Goal: Transaction & Acquisition: Book appointment/travel/reservation

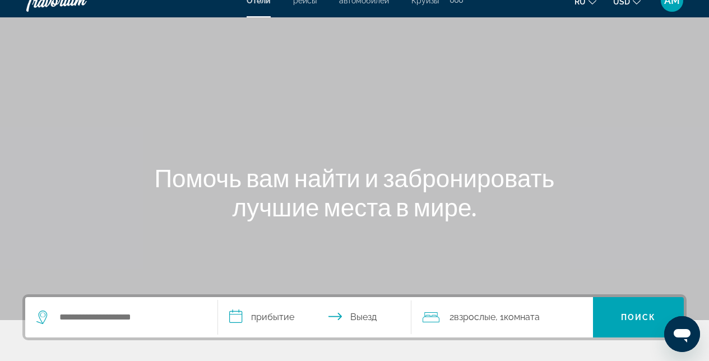
scroll to position [21, 0]
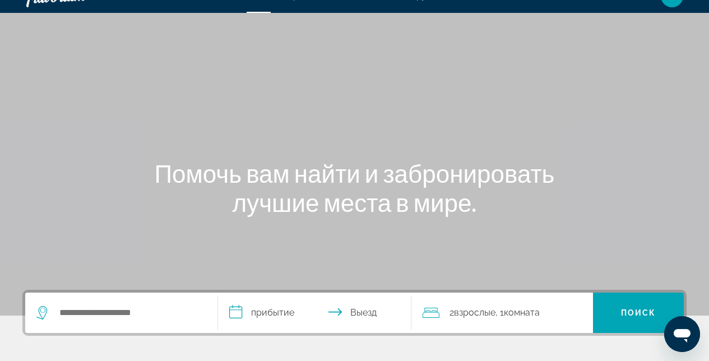
click at [146, 294] on div "Search widget" at bounding box center [121, 313] width 170 height 40
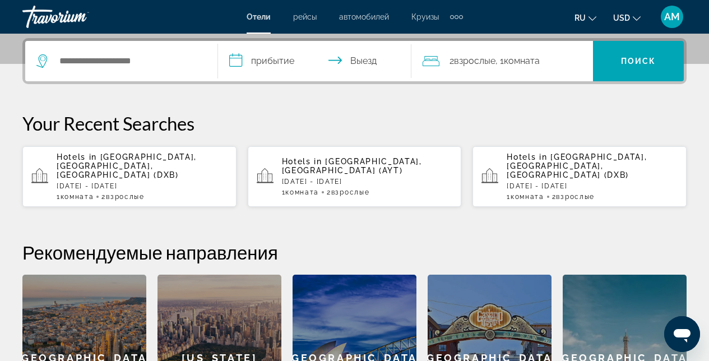
scroll to position [274, 0]
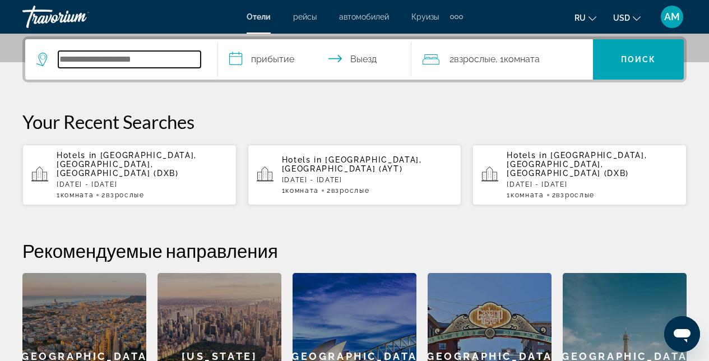
click at [114, 66] on input "Search widget" at bounding box center [129, 59] width 142 height 17
type input "*"
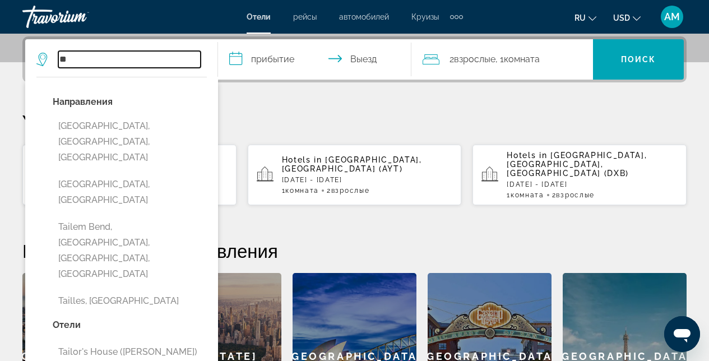
type input "*"
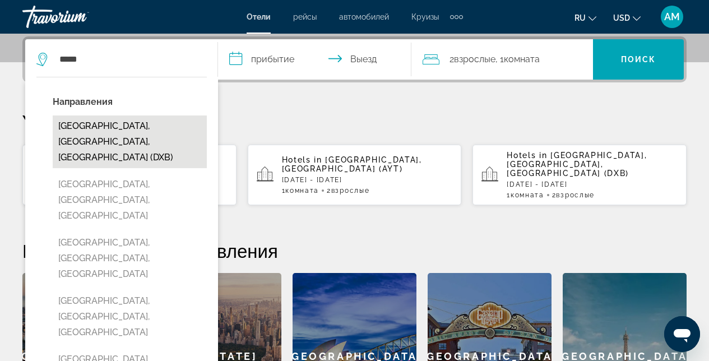
click at [107, 130] on button "[GEOGRAPHIC_DATA], [GEOGRAPHIC_DATA], [GEOGRAPHIC_DATA] (DXB)" at bounding box center [130, 141] width 154 height 53
type input "**********"
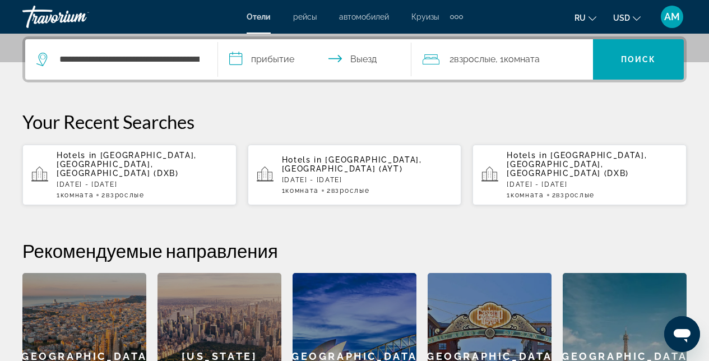
click at [288, 58] on input "**********" at bounding box center [316, 61] width 197 height 44
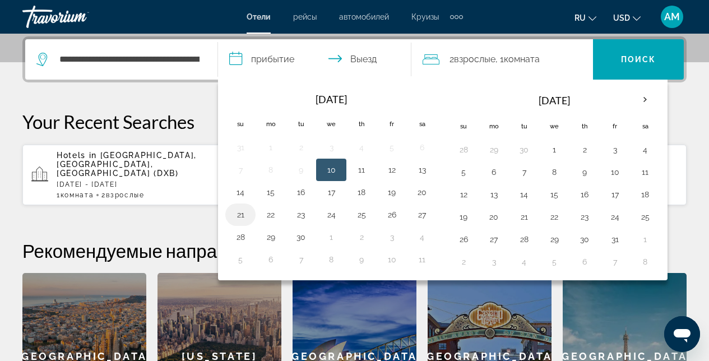
click at [239, 214] on button "21" at bounding box center [241, 215] width 18 height 16
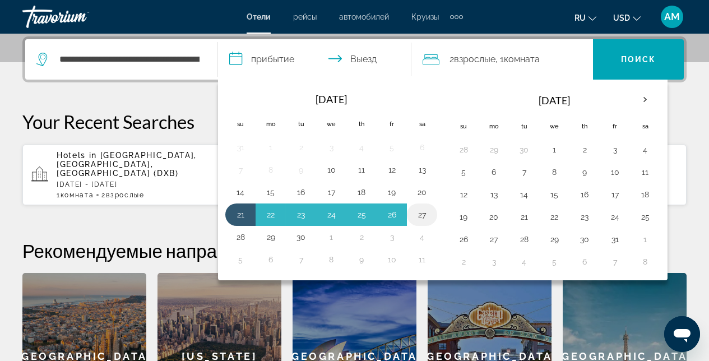
click at [423, 215] on button "27" at bounding box center [422, 215] width 18 height 16
type input "**********"
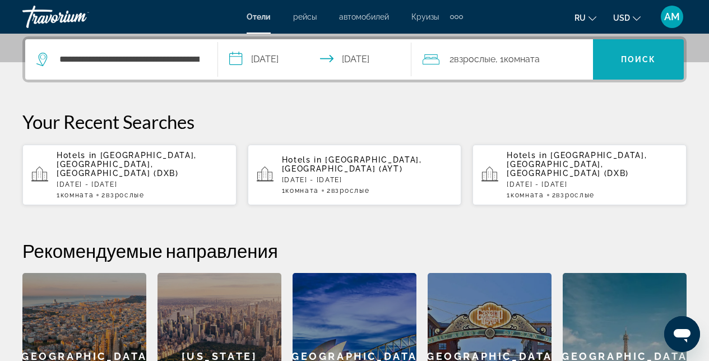
click at [653, 58] on span "Поиск" at bounding box center [638, 59] width 35 height 9
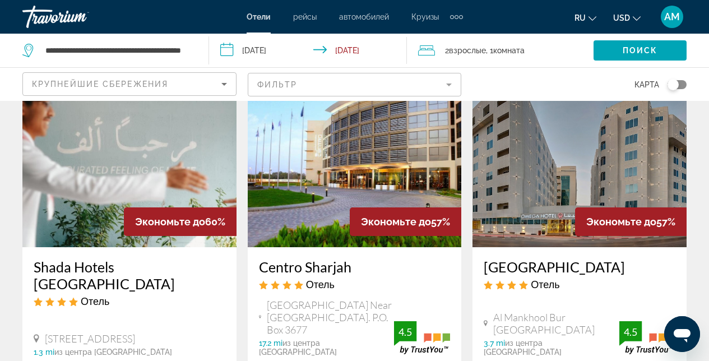
scroll to position [1050, 0]
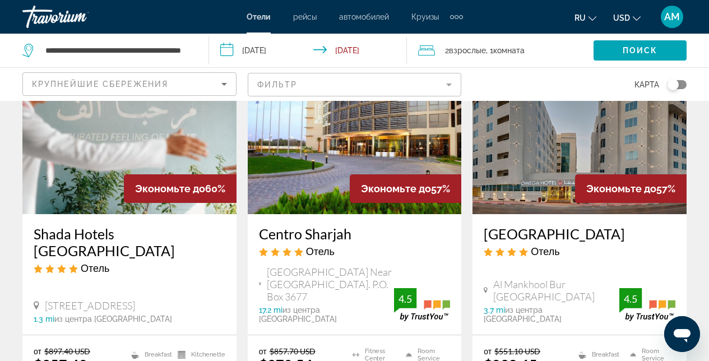
click at [227, 87] on icon "Sort by" at bounding box center [223, 83] width 13 height 13
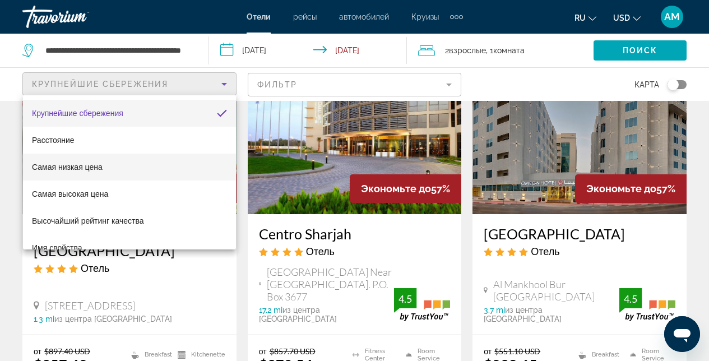
click at [119, 167] on mat-option "Самая низкая цена" at bounding box center [129, 167] width 213 height 27
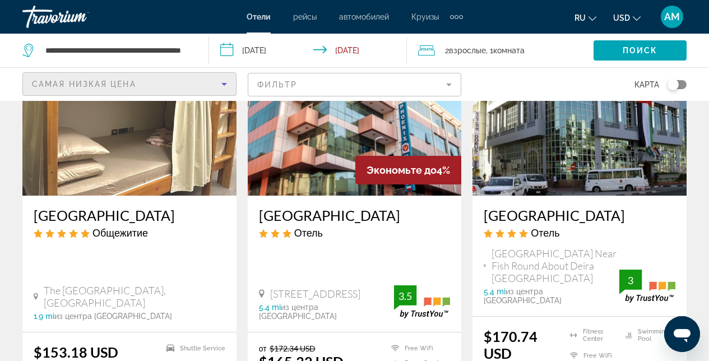
scroll to position [34, 0]
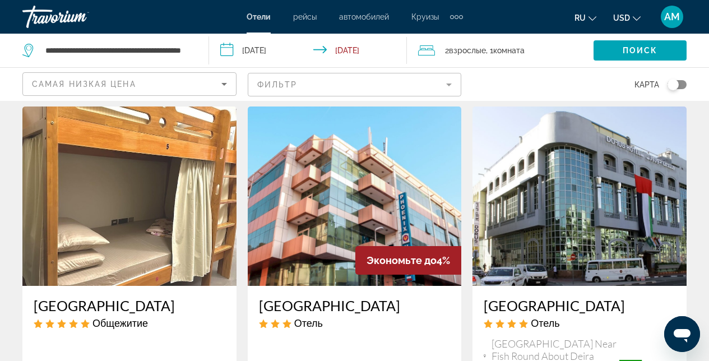
click at [576, 195] on img "Main content" at bounding box center [580, 196] width 214 height 179
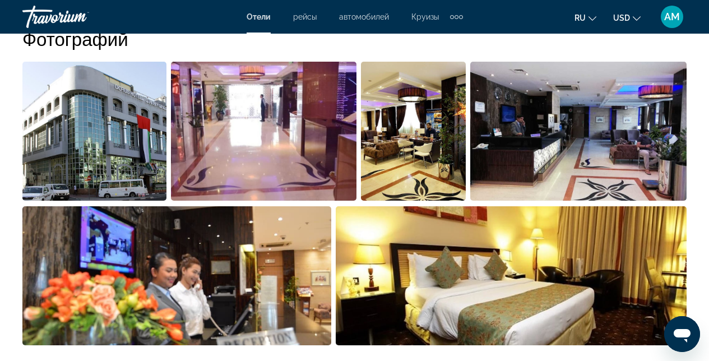
scroll to position [777, 0]
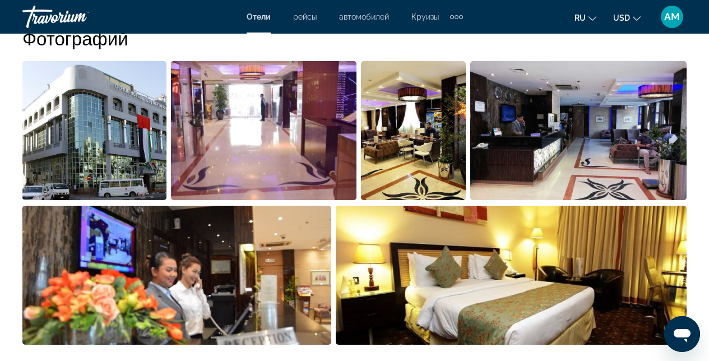
click at [514, 301] on img "Open full-screen image slider" at bounding box center [511, 275] width 351 height 139
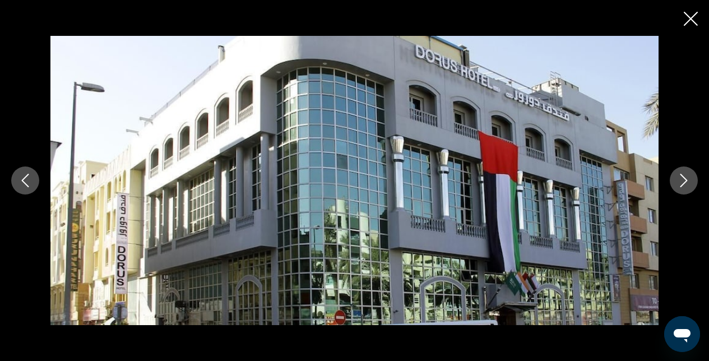
click at [684, 178] on icon "Next image" at bounding box center [684, 180] width 7 height 13
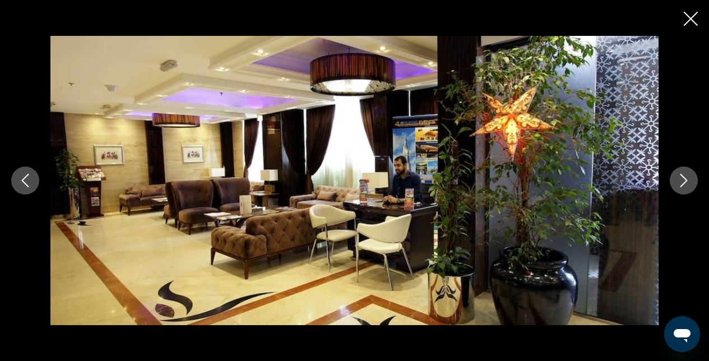
click at [684, 178] on icon "Next image" at bounding box center [684, 180] width 7 height 13
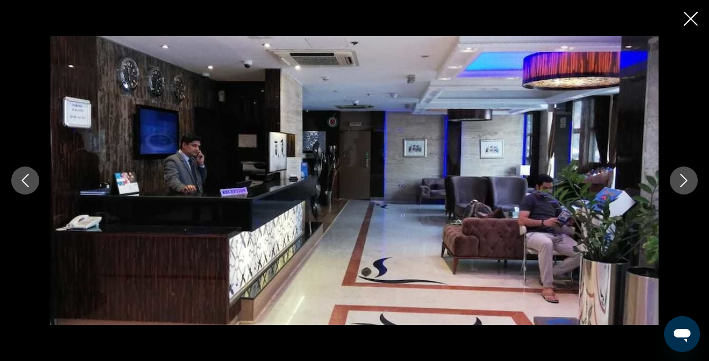
click at [684, 178] on icon "Next image" at bounding box center [684, 180] width 7 height 13
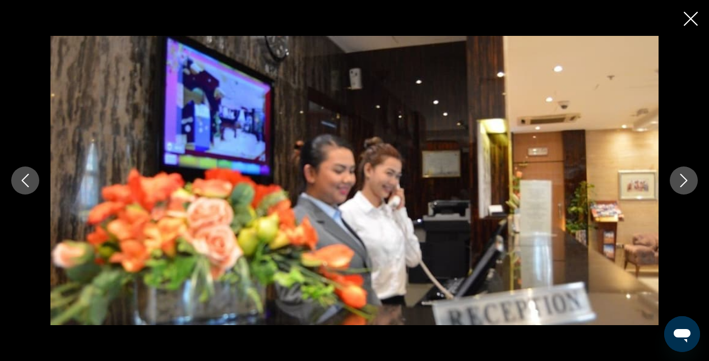
click at [684, 178] on icon "Next image" at bounding box center [684, 180] width 7 height 13
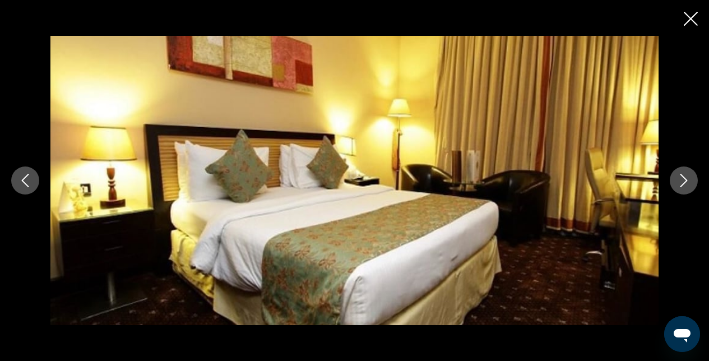
click at [697, 21] on icon "Close slideshow" at bounding box center [691, 19] width 14 height 14
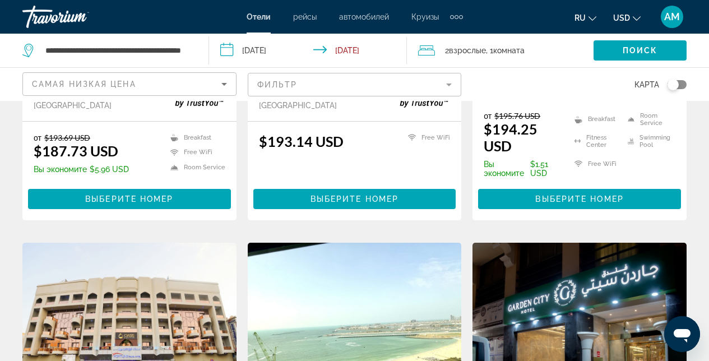
scroll to position [1263, 0]
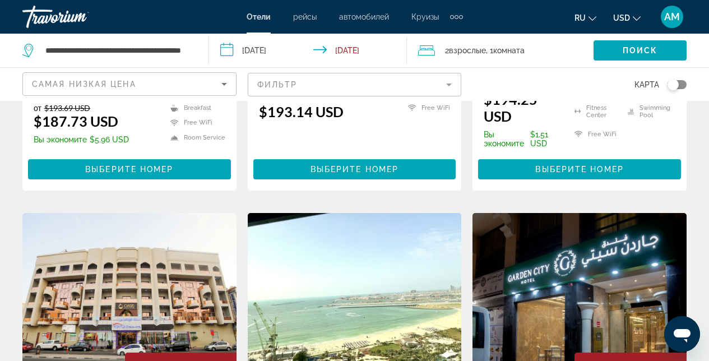
click at [450, 83] on mat-form-field "Фильтр" at bounding box center [355, 85] width 214 height 24
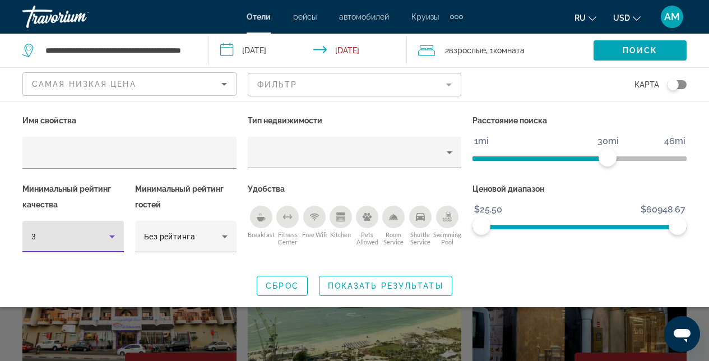
click at [109, 238] on icon "Hotel Filters" at bounding box center [111, 236] width 13 height 13
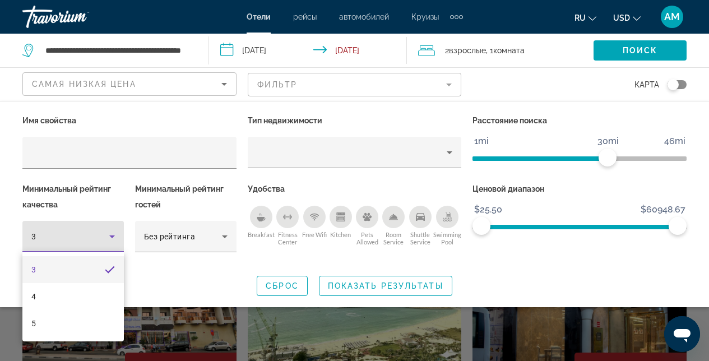
click at [69, 326] on mat-option "5" at bounding box center [72, 323] width 101 height 27
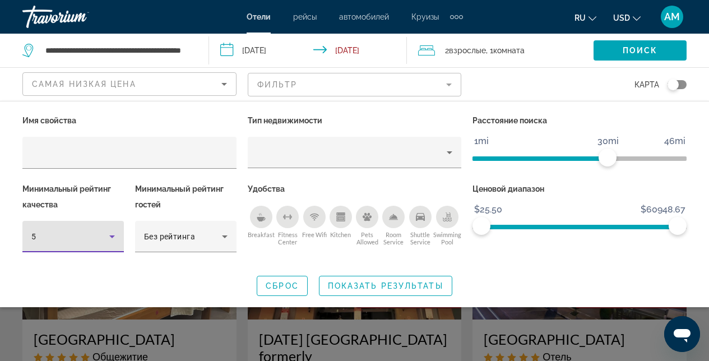
click at [262, 217] on icon "Breakfast" at bounding box center [261, 216] width 9 height 9
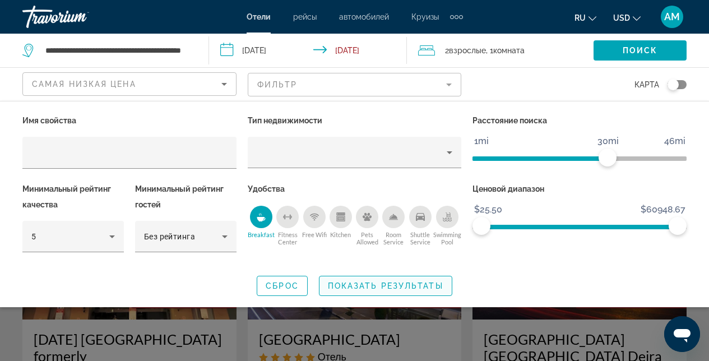
click at [401, 286] on span "Показать результаты" at bounding box center [385, 285] width 115 height 9
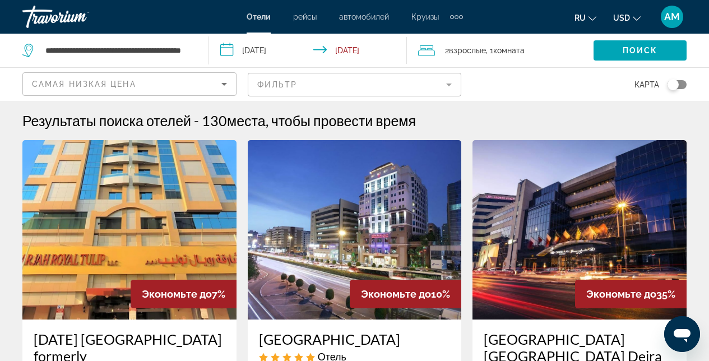
click at [386, 239] on img "Main content" at bounding box center [355, 229] width 214 height 179
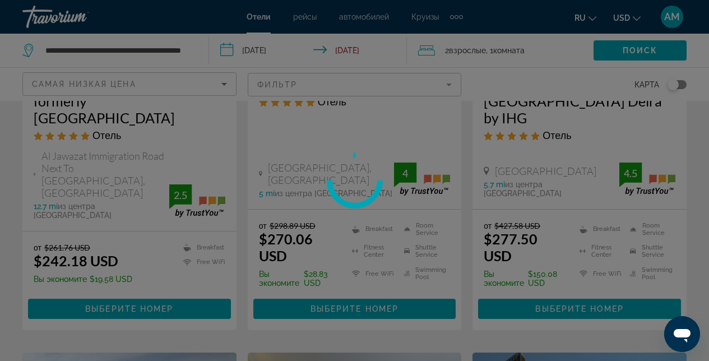
scroll to position [274, 0]
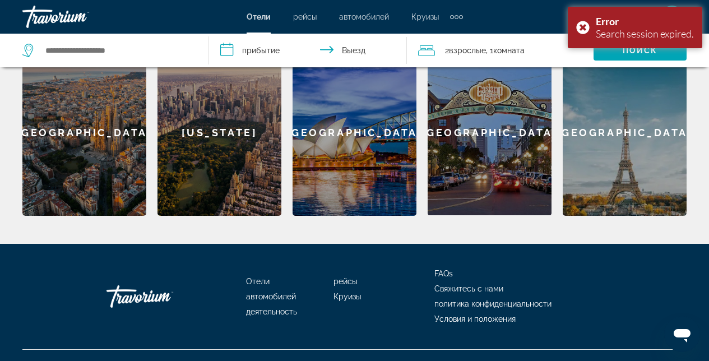
scroll to position [509, 0]
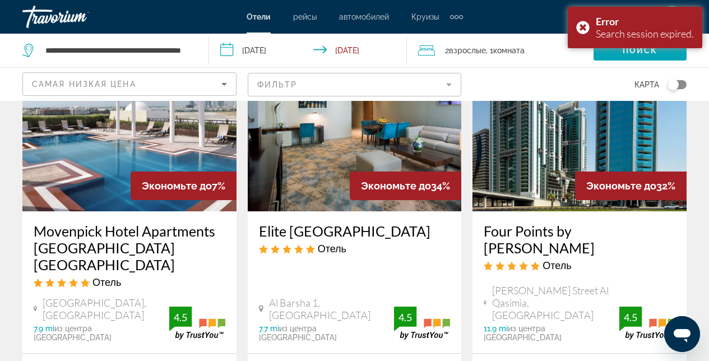
scroll to position [588, 0]
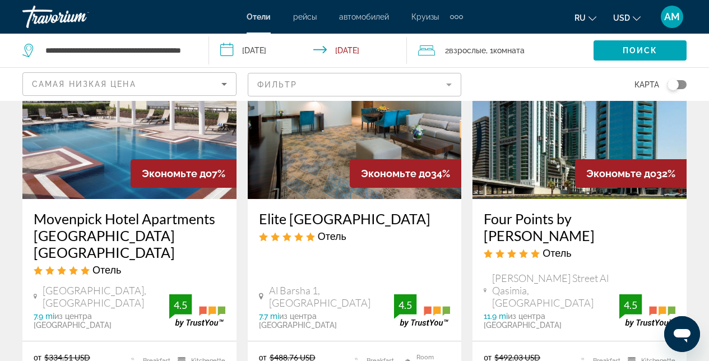
click at [76, 149] on img "Main content" at bounding box center [129, 109] width 214 height 179
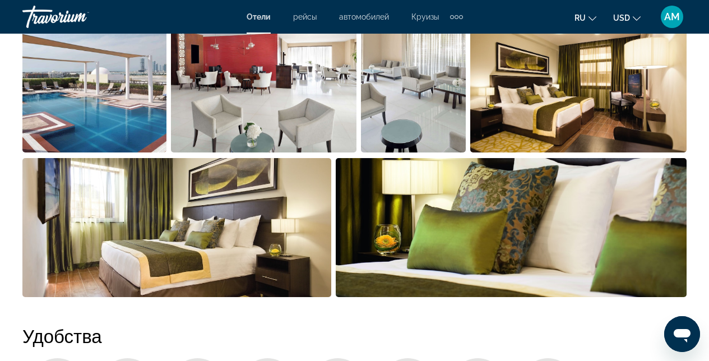
scroll to position [801, 0]
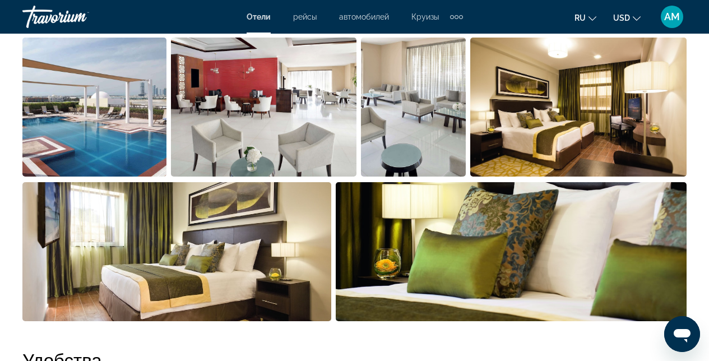
click at [456, 140] on img "Open full-screen image slider" at bounding box center [413, 107] width 105 height 139
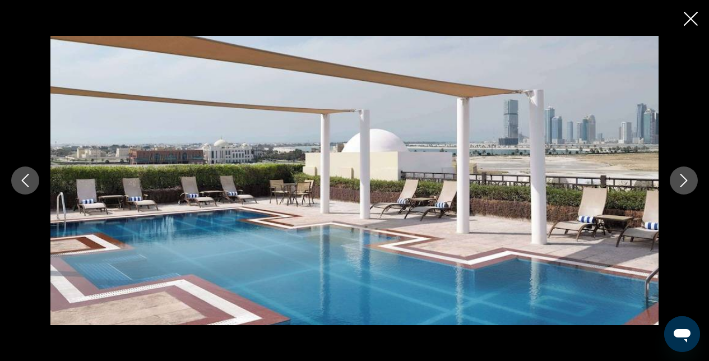
click at [688, 179] on icon "Next image" at bounding box center [683, 180] width 13 height 13
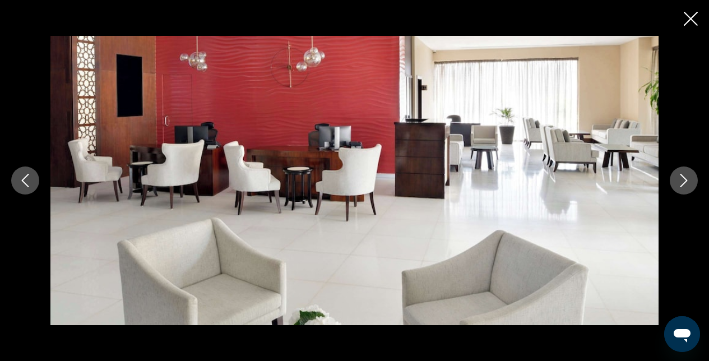
click at [689, 178] on icon "Next image" at bounding box center [683, 180] width 13 height 13
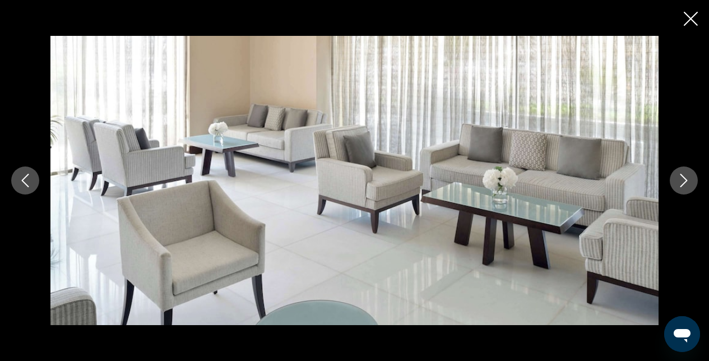
click at [693, 20] on icon "Close slideshow" at bounding box center [691, 19] width 14 height 14
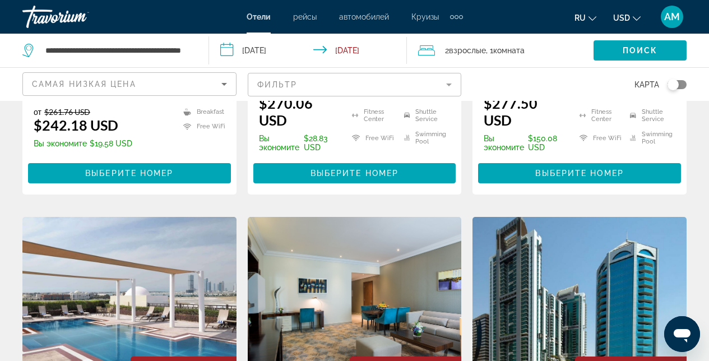
scroll to position [390, 0]
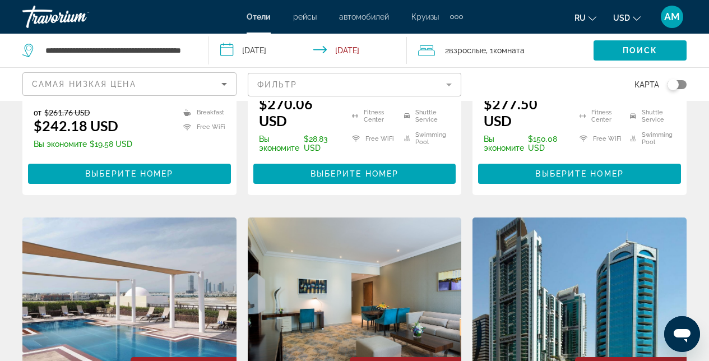
click at [156, 278] on img "Main content" at bounding box center [129, 306] width 214 height 179
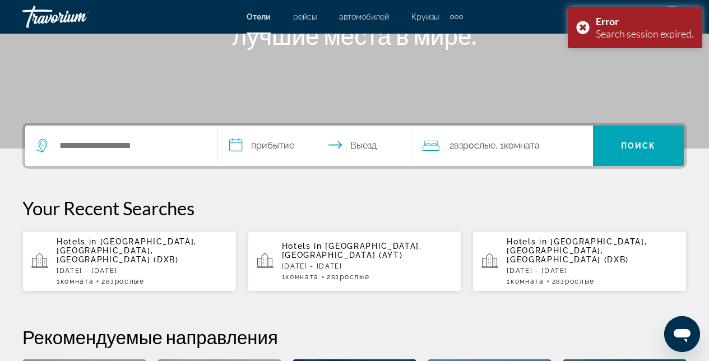
scroll to position [245, 0]
